Goal: Task Accomplishment & Management: Use online tool/utility

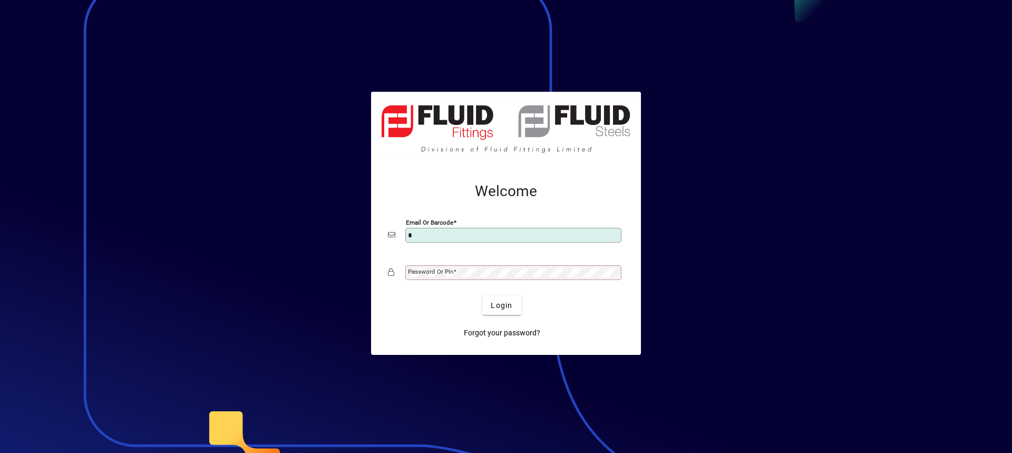
type input "**********"
click at [482, 296] on button "Login" at bounding box center [501, 305] width 38 height 19
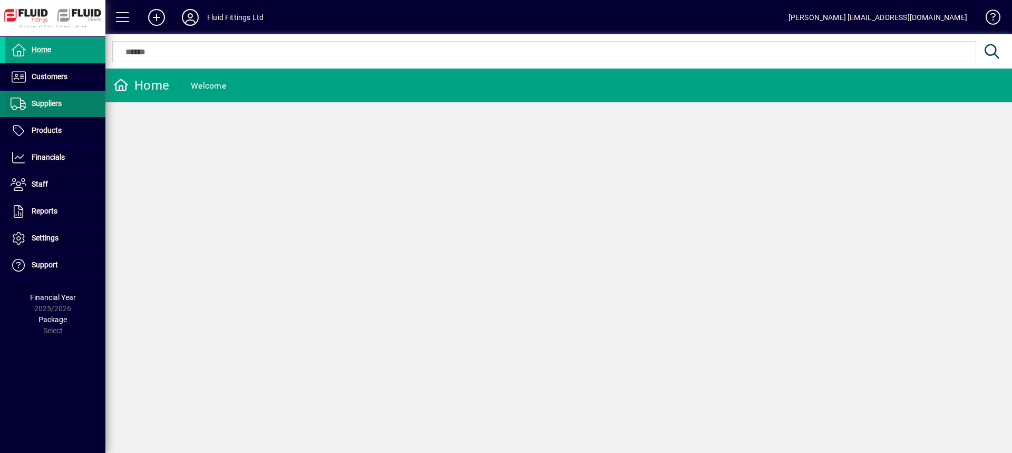
drag, startPoint x: 52, startPoint y: 77, endPoint x: 100, endPoint y: 91, distance: 49.7
click at [53, 77] on span "Customers" at bounding box center [50, 76] width 36 height 8
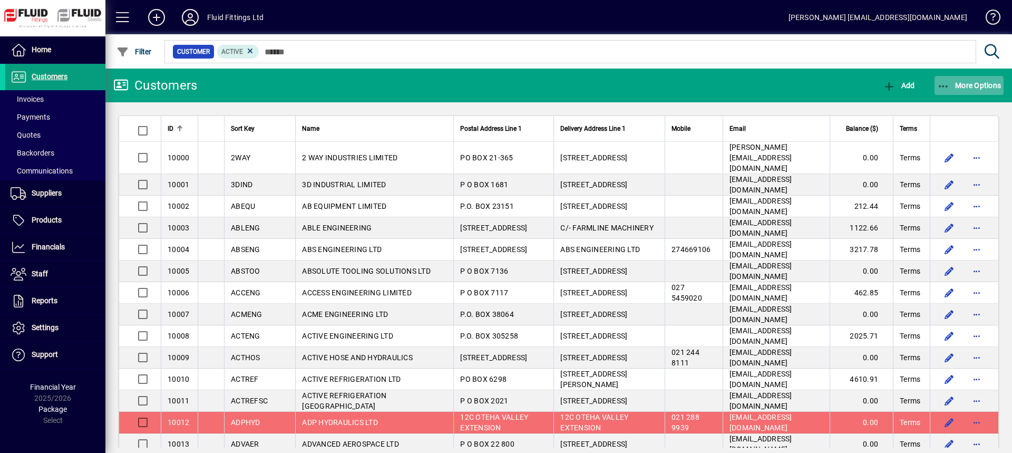
click at [974, 86] on span "More Options" at bounding box center [969, 85] width 64 height 8
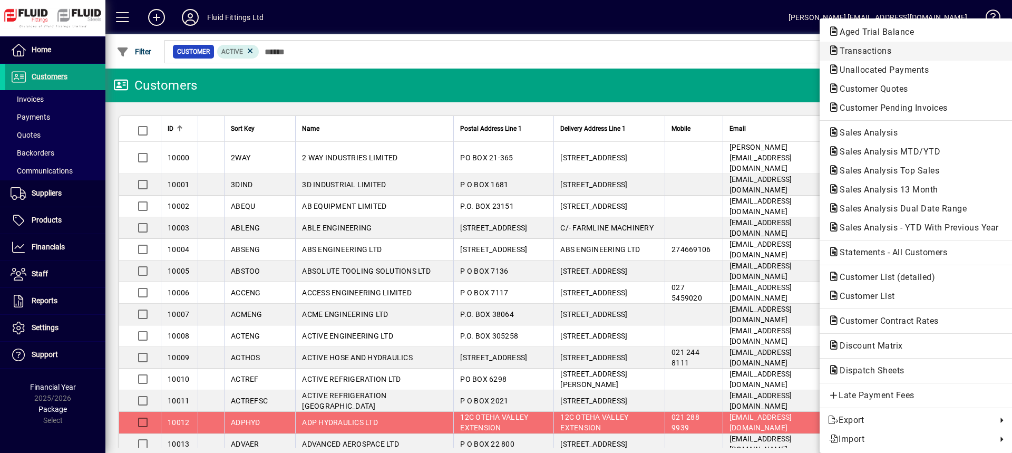
click at [867, 47] on span "Transactions" at bounding box center [862, 51] width 69 height 10
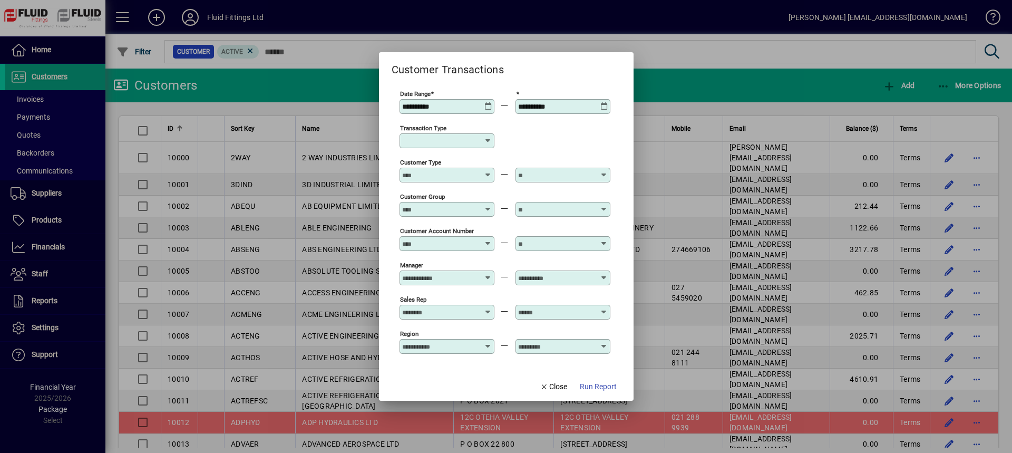
click at [487, 140] on icon at bounding box center [488, 140] width 8 height 8
click at [453, 204] on div "Customer Invoice" at bounding box center [446, 202] width 76 height 11
type input "**********"
click at [591, 387] on span "Run Report" at bounding box center [598, 386] width 37 height 11
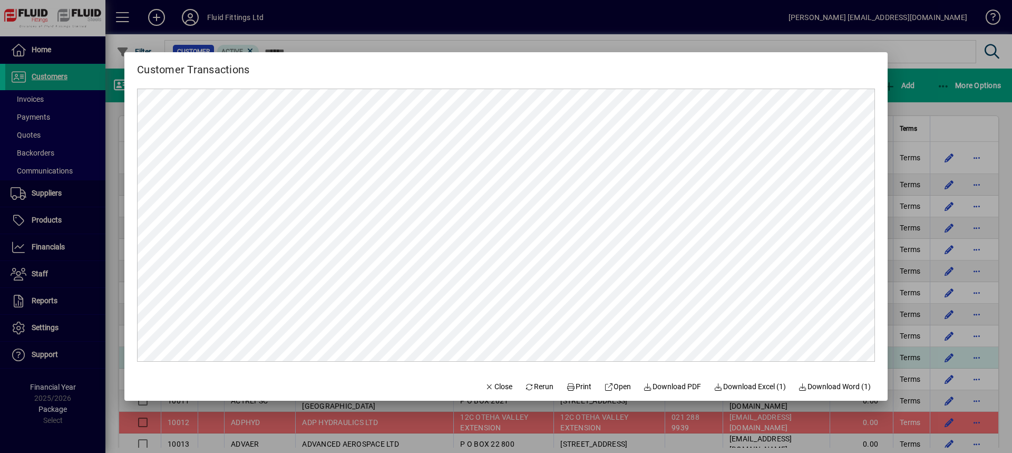
drag, startPoint x: 490, startPoint y: 386, endPoint x: 378, endPoint y: 350, distance: 117.0
click at [490, 387] on span "Close" at bounding box center [498, 386] width 27 height 11
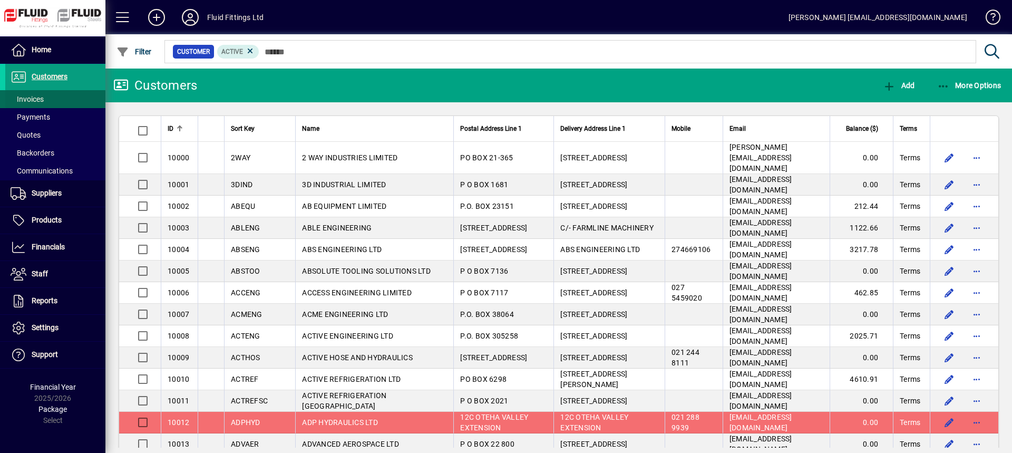
click at [42, 103] on span "Invoices" at bounding box center [27, 99] width 33 height 8
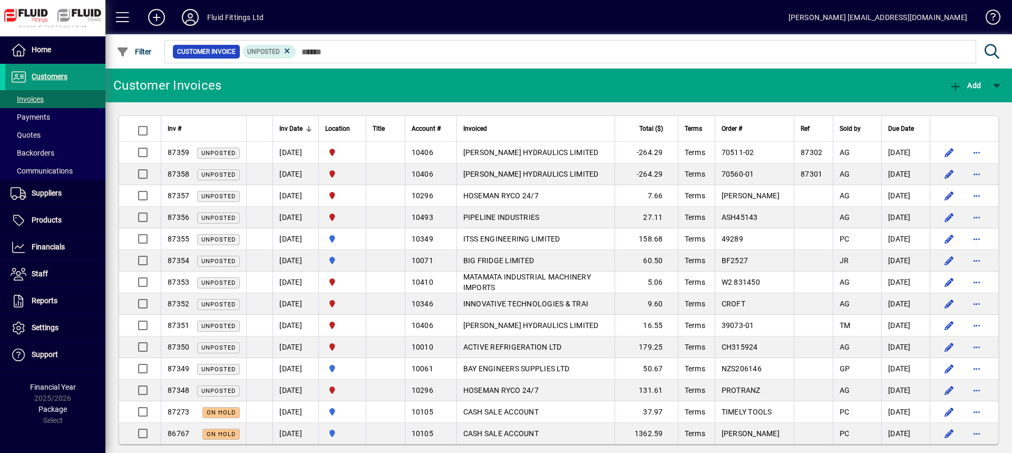
click at [47, 74] on span "Customers" at bounding box center [50, 76] width 36 height 8
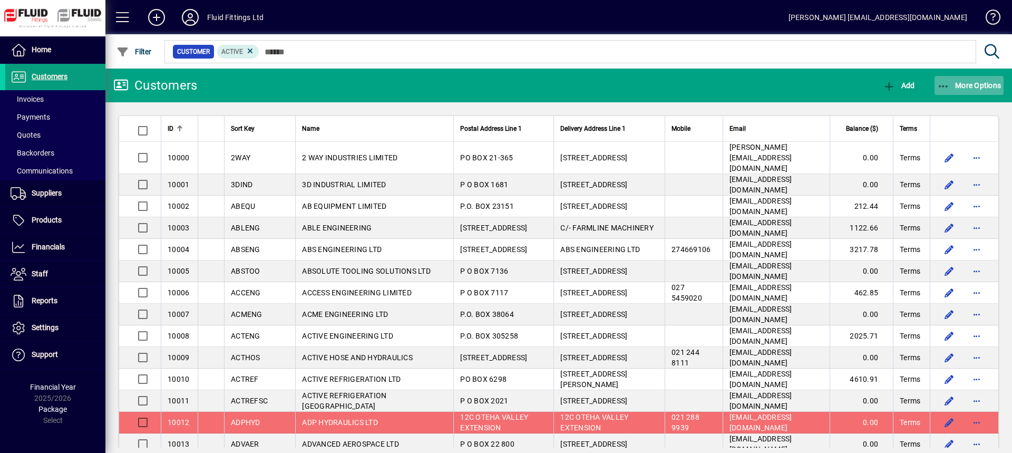
click at [952, 81] on span "More Options" at bounding box center [969, 85] width 64 height 8
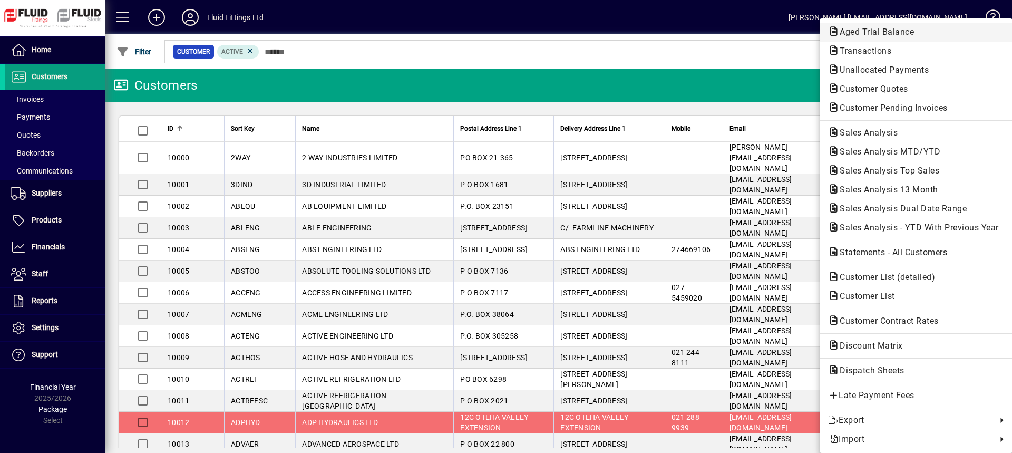
click at [886, 33] on span "Aged Trial Balance" at bounding box center [873, 32] width 91 height 10
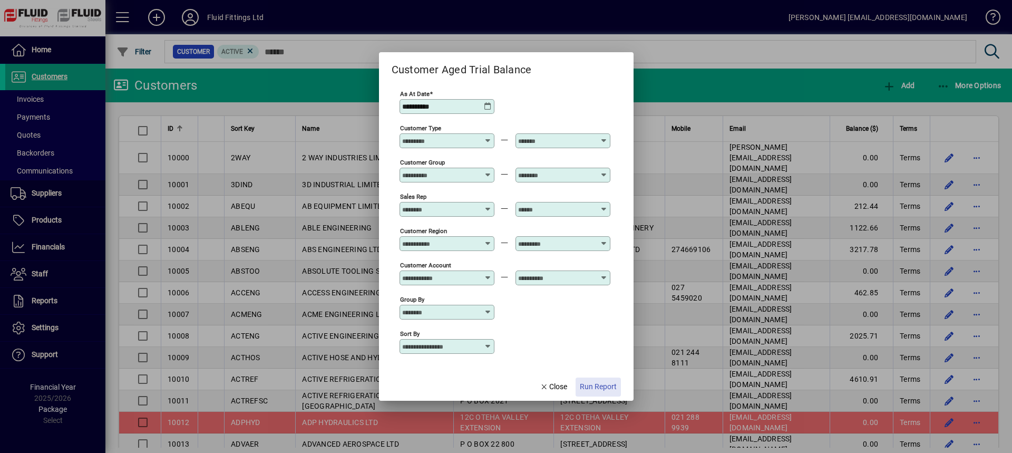
click at [601, 384] on span "Run Report" at bounding box center [598, 386] width 37 height 11
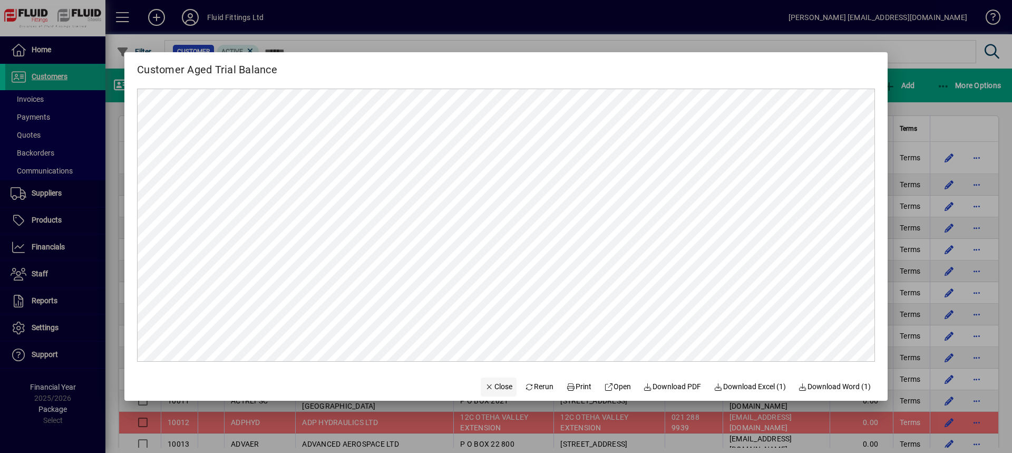
click at [490, 386] on span "Close" at bounding box center [498, 386] width 27 height 11
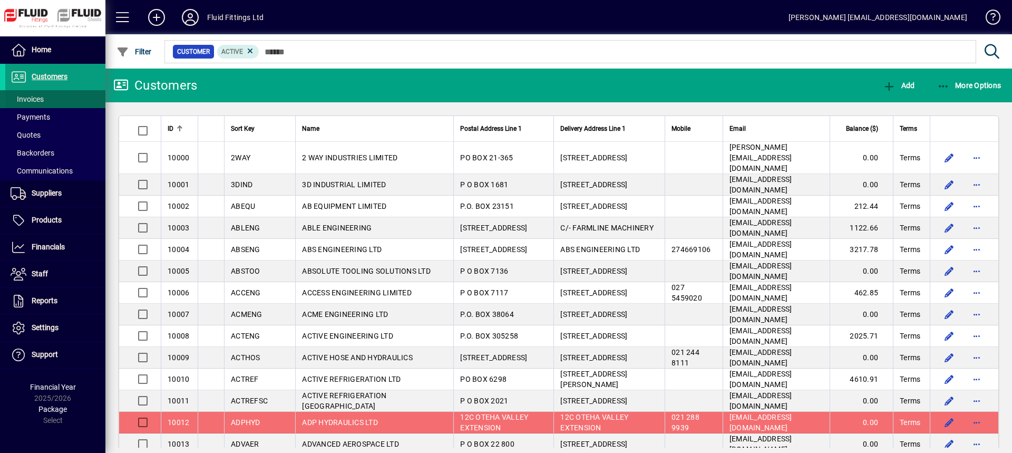
click at [66, 101] on span at bounding box center [55, 98] width 100 height 25
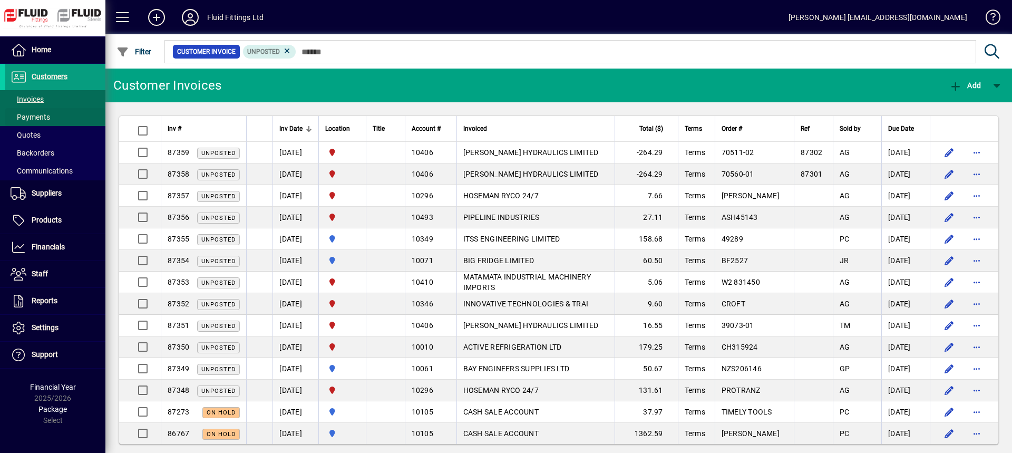
click at [42, 112] on span "Payments" at bounding box center [27, 117] width 45 height 11
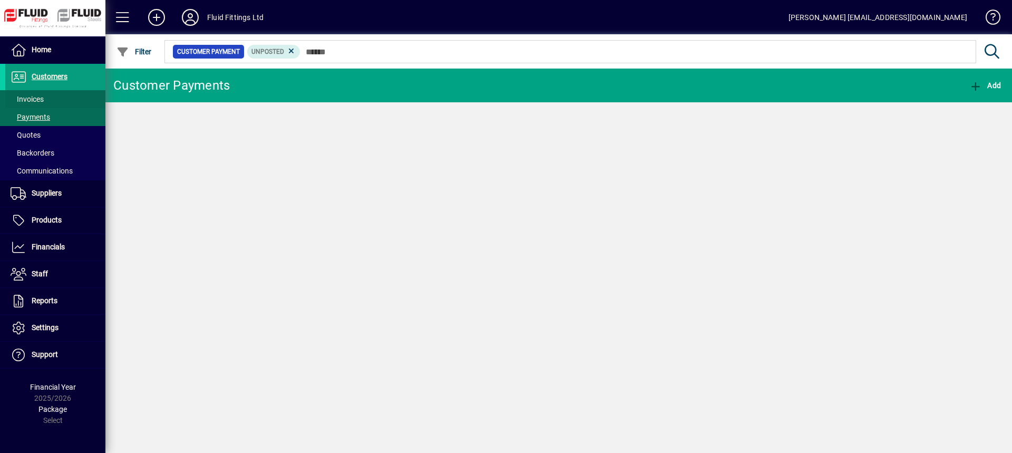
click at [37, 102] on span "Invoices" at bounding box center [27, 99] width 33 height 8
